Goal: Check status: Check status

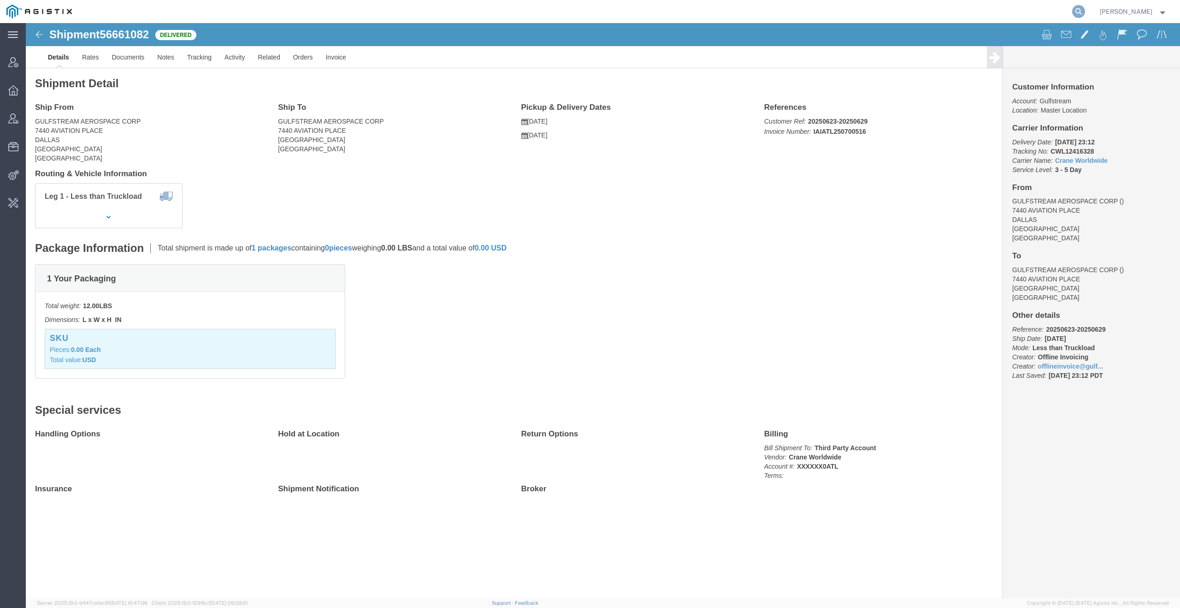
click at [803, 11] on icon at bounding box center [1079, 11] width 13 height 13
click at [803, 11] on input "search" at bounding box center [932, 11] width 280 height 22
paste input "54585440"
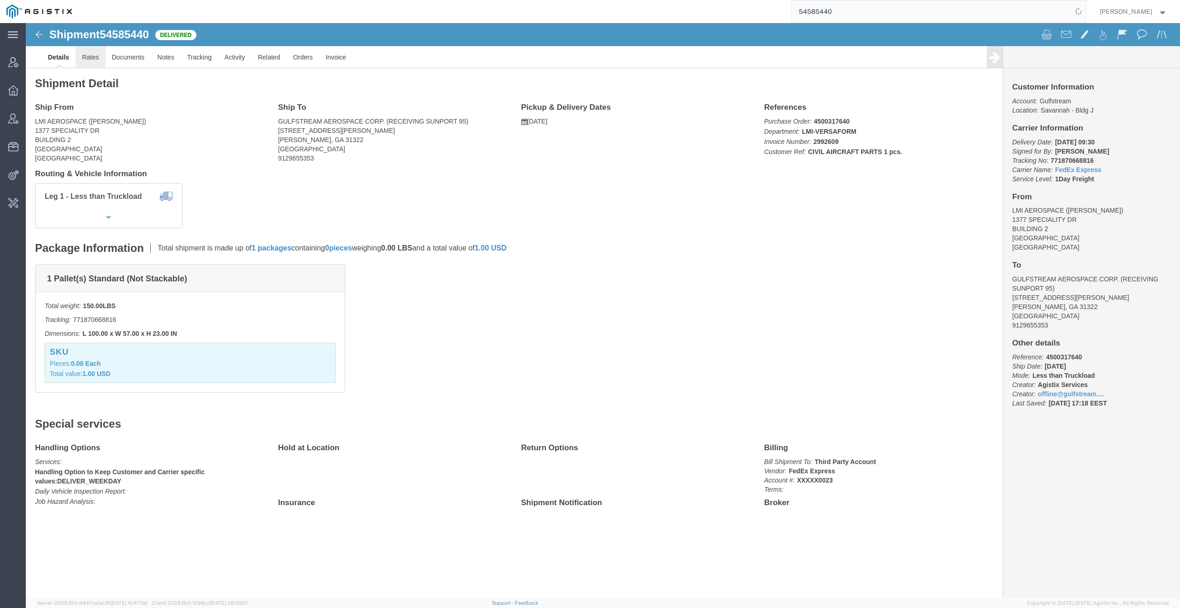
click link "Rates"
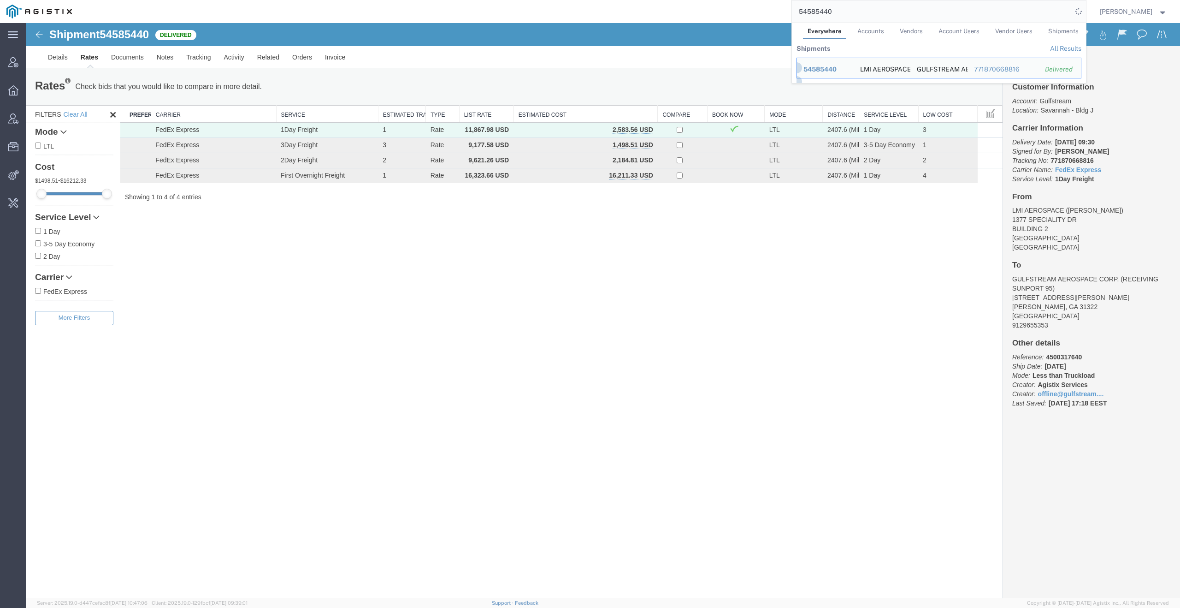
click at [803, 11] on input "54585440" at bounding box center [932, 11] width 280 height 22
paste input "5262667"
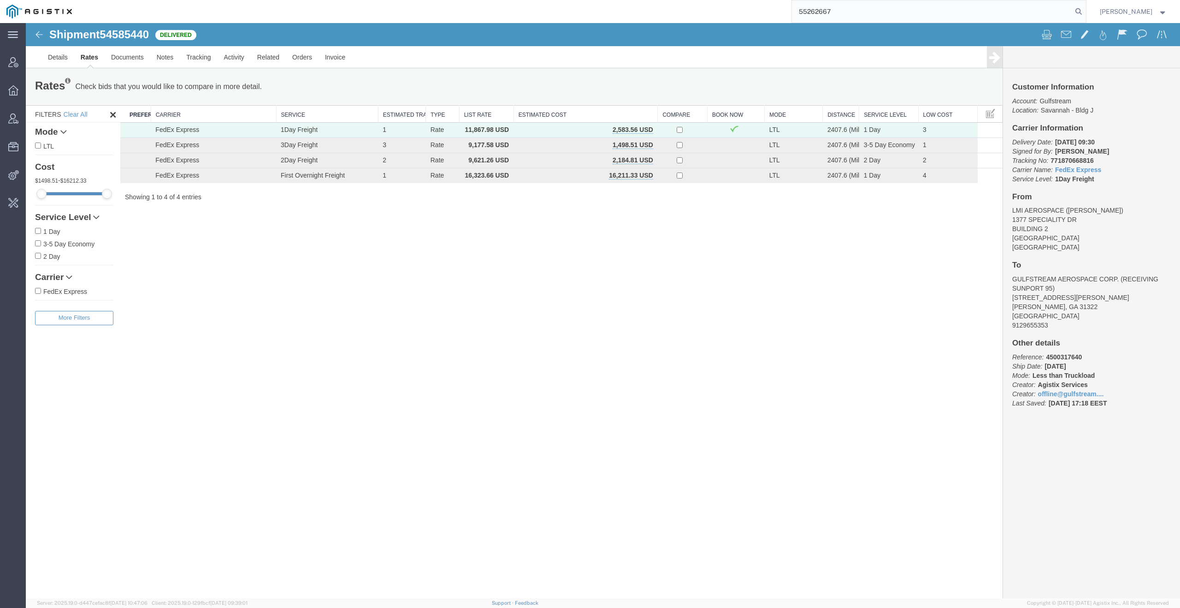
type input "55262667"
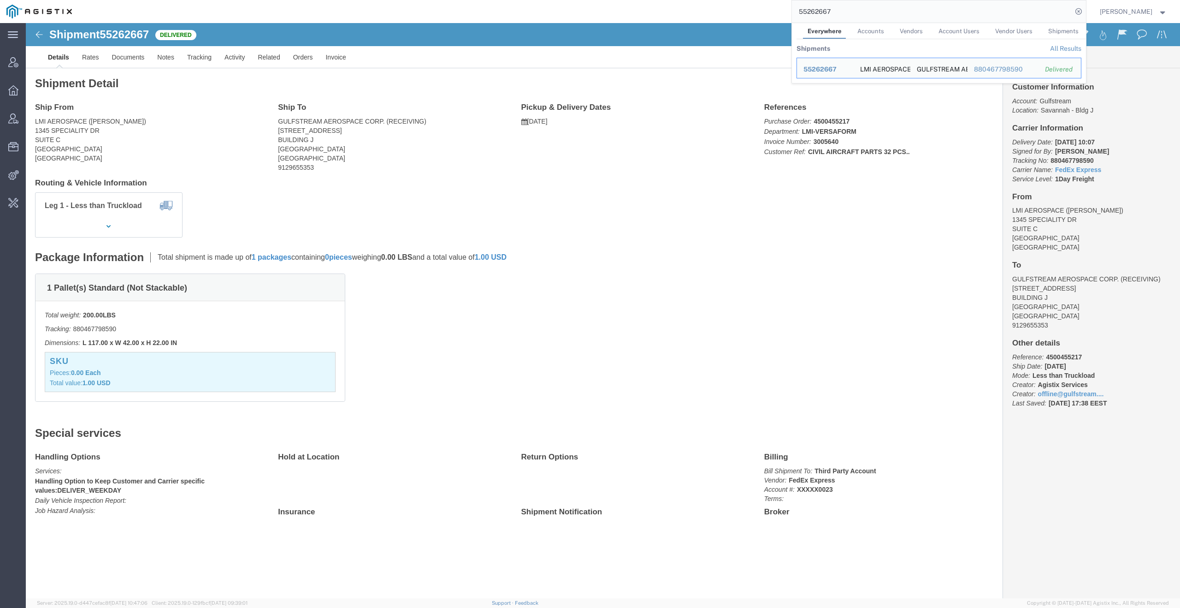
click div "1 Pallet(s) Standard (Not Stackable) Total weight: 200.00 LBS Tracking: 8804677…"
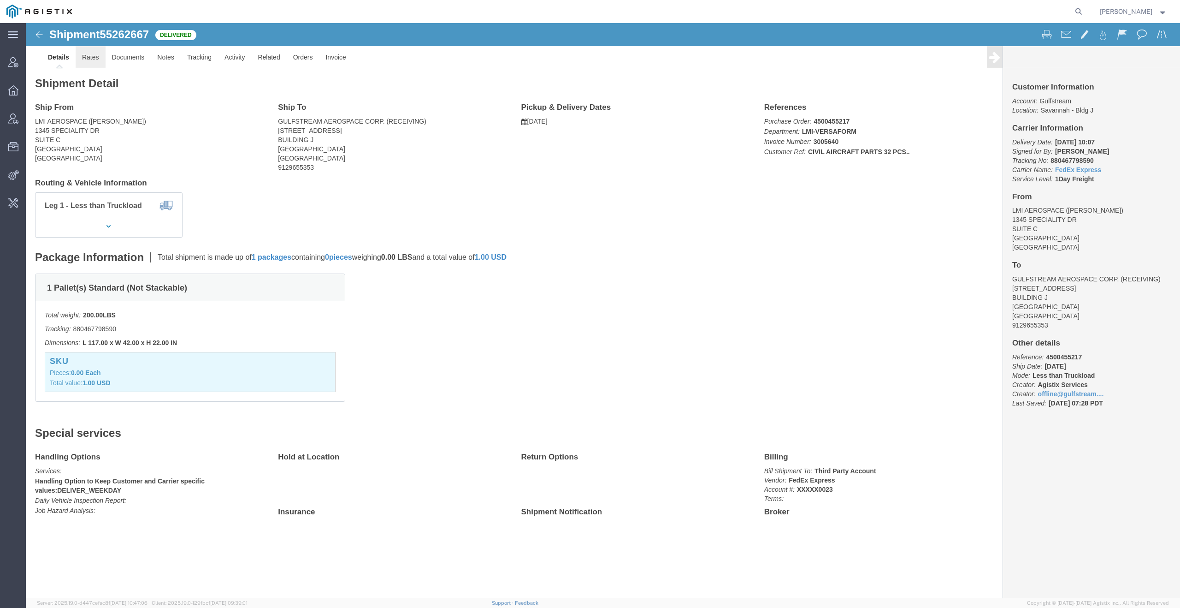
click link "Rates"
